Goal: Task Accomplishment & Management: Use online tool/utility

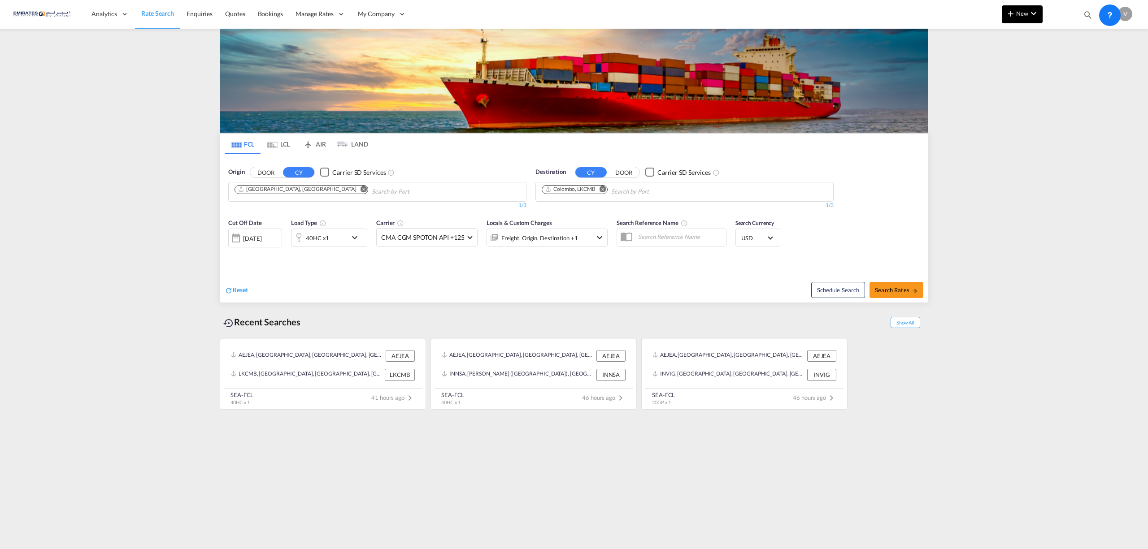
click at [1016, 17] on button "New" at bounding box center [1022, 14] width 41 height 18
click at [1064, 65] on span "Ratesheet" at bounding box center [1059, 67] width 10 height 18
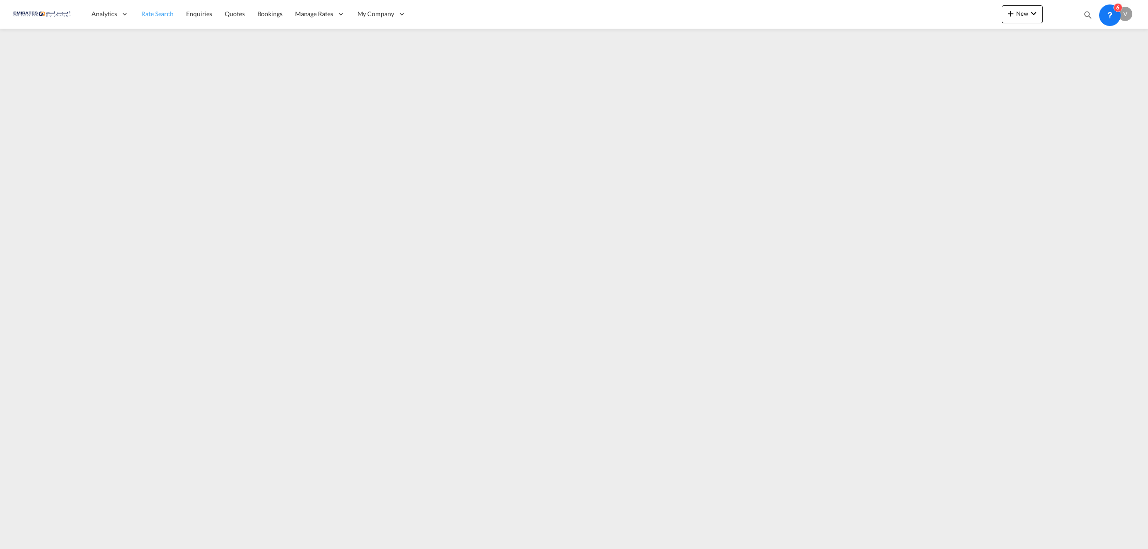
click at [160, 13] on span "Rate Search" at bounding box center [157, 14] width 32 height 8
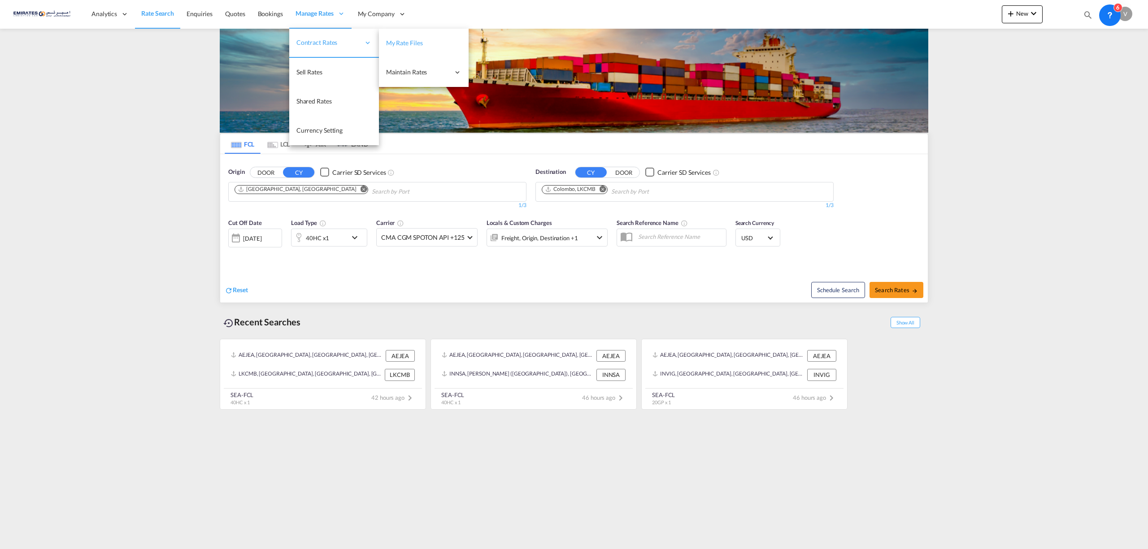
click at [420, 41] on span "My Rate Files" at bounding box center [404, 43] width 37 height 8
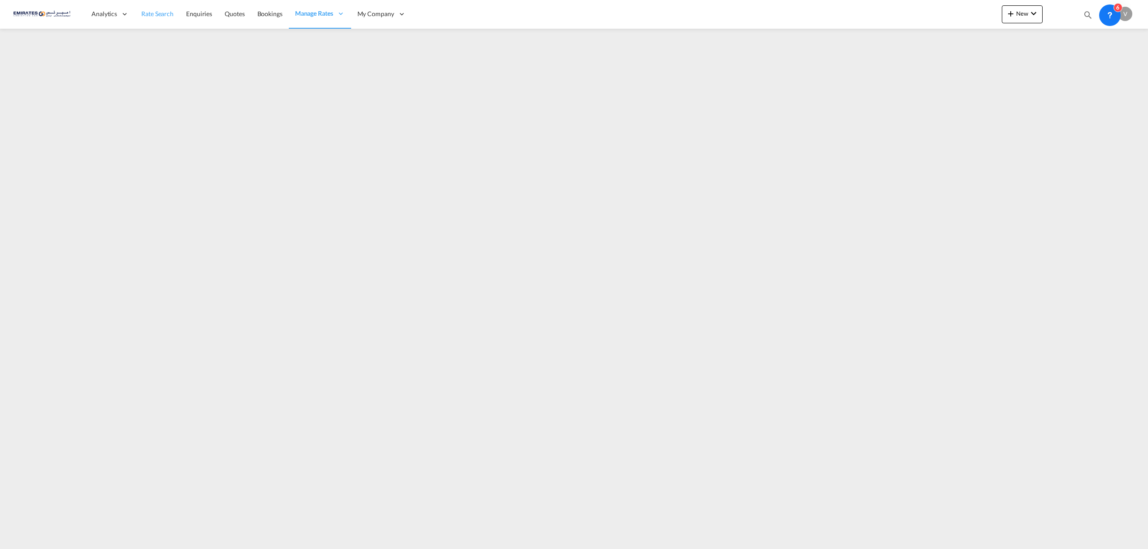
click at [153, 11] on span "Rate Search" at bounding box center [157, 14] width 32 height 8
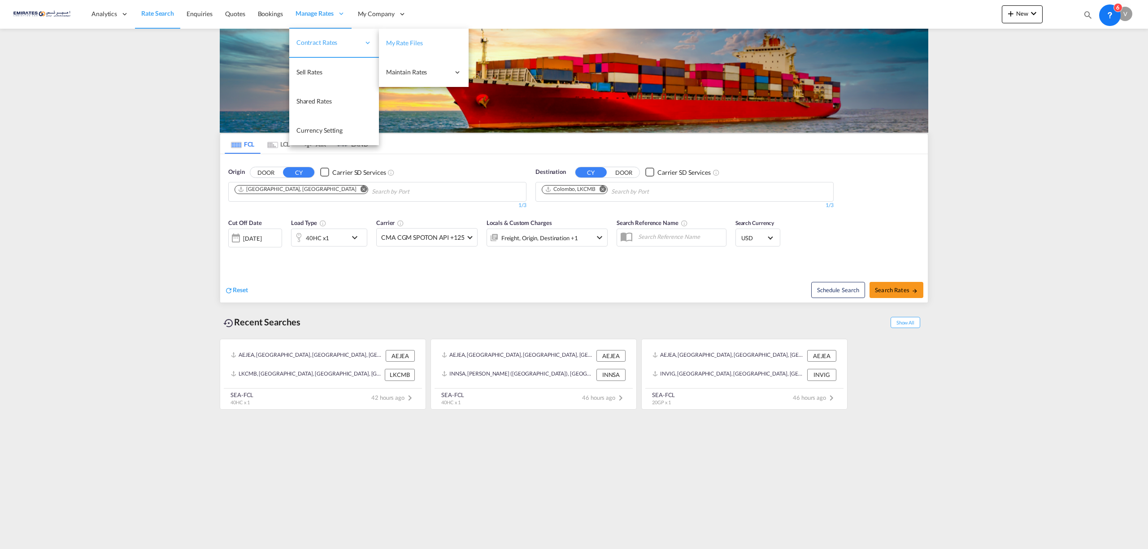
click at [404, 40] on span "My Rate Files" at bounding box center [404, 43] width 37 height 8
